Goal: Task Accomplishment & Management: Manage account settings

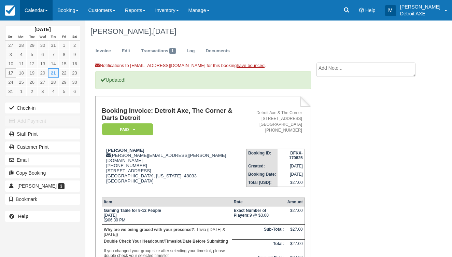
click at [42, 14] on link "Calendar" at bounding box center [36, 10] width 33 height 20
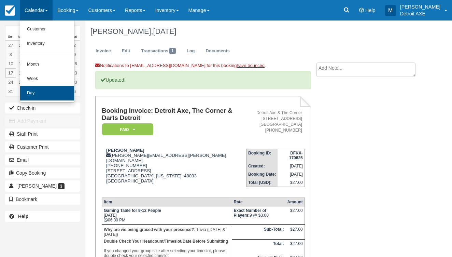
click at [54, 89] on link "Day" at bounding box center [47, 93] width 54 height 14
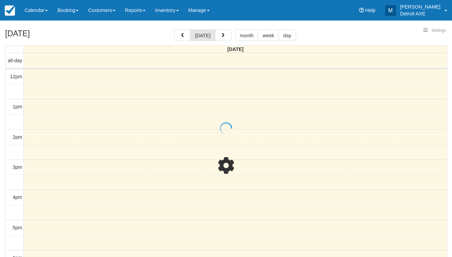
select select
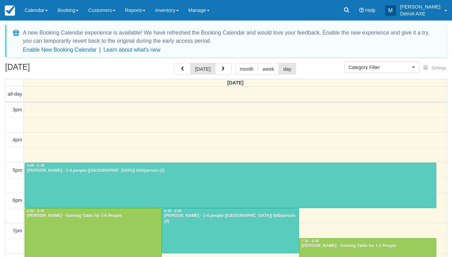
click at [188, 185] on div at bounding box center [230, 185] width 411 height 45
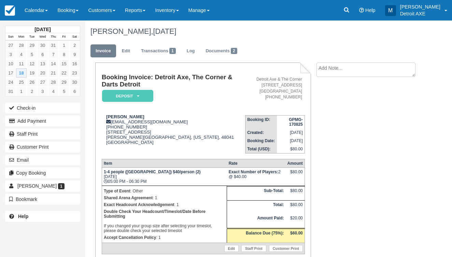
click at [144, 102] on td "Booking Invoice: Detroit Axe, The Corner & Darts Detroit Deposit   Pending Rese…" at bounding box center [173, 92] width 143 height 36
click at [144, 101] on em "Deposit" at bounding box center [127, 96] width 51 height 12
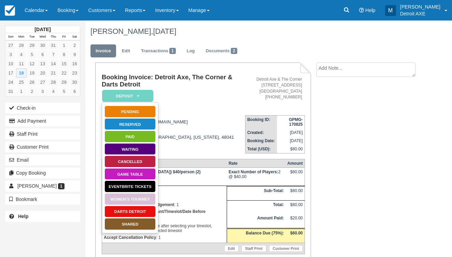
click at [135, 222] on link "SHARED" at bounding box center [129, 224] width 51 height 12
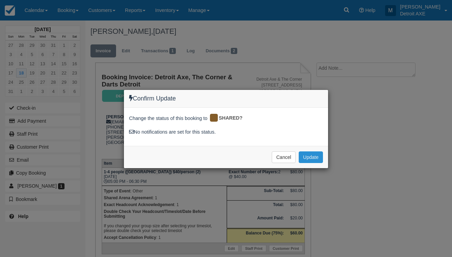
click at [311, 153] on button "Update" at bounding box center [311, 157] width 24 height 12
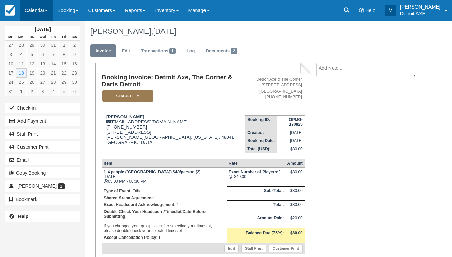
click at [33, 8] on link "Calendar" at bounding box center [36, 10] width 33 height 20
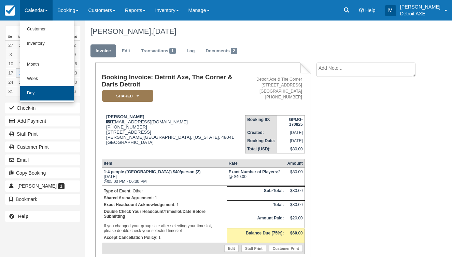
click at [64, 92] on link "Day" at bounding box center [47, 93] width 54 height 14
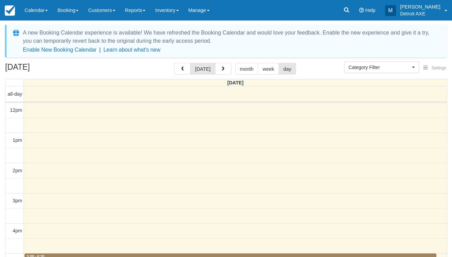
select select
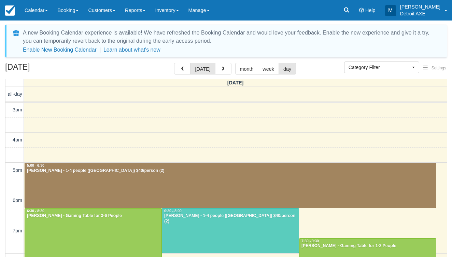
click at [196, 220] on div at bounding box center [230, 230] width 137 height 45
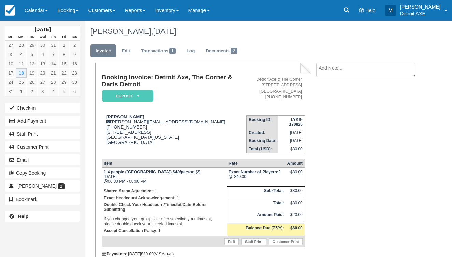
click at [131, 88] on h1 "Booking Invoice: Detroit Axe, The Corner & Darts Detroit" at bounding box center [174, 81] width 145 height 14
click at [131, 97] on em "Deposit" at bounding box center [127, 96] width 51 height 12
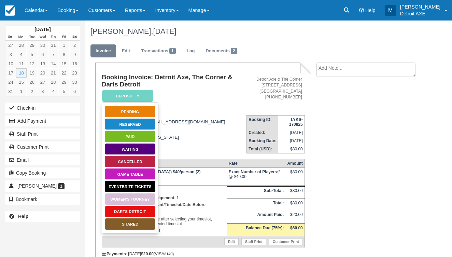
click at [139, 227] on link "SHARED" at bounding box center [129, 224] width 51 height 12
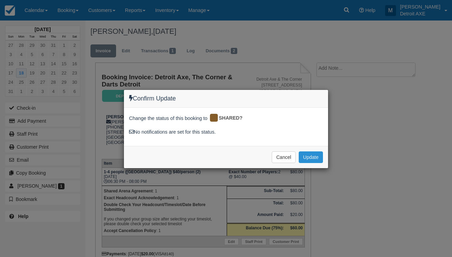
click at [312, 152] on button "Update" at bounding box center [311, 157] width 24 height 12
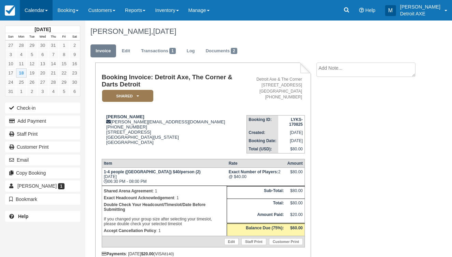
click at [44, 9] on link "Calendar" at bounding box center [36, 10] width 33 height 20
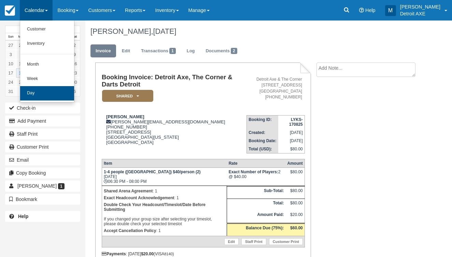
click at [55, 97] on link "Day" at bounding box center [47, 93] width 54 height 14
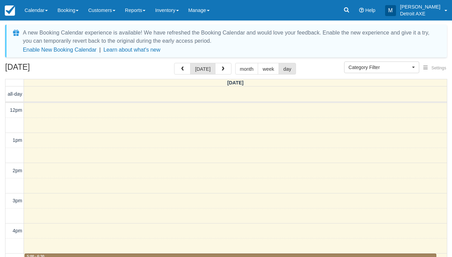
select select
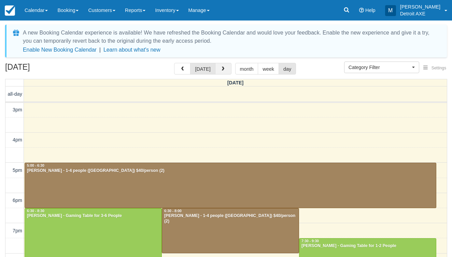
click at [221, 67] on span "button" at bounding box center [222, 69] width 5 height 5
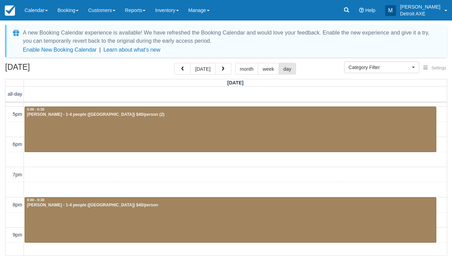
scroll to position [148, 0]
